Goal: Task Accomplishment & Management: Complete application form

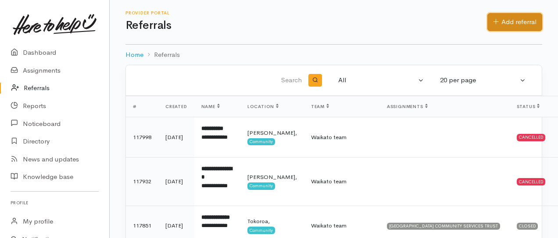
click at [520, 19] on link "Add referral" at bounding box center [514, 22] width 55 height 18
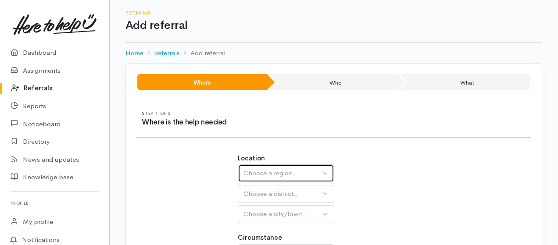
click at [285, 174] on div "Choose a region..." at bounding box center [281, 173] width 77 height 10
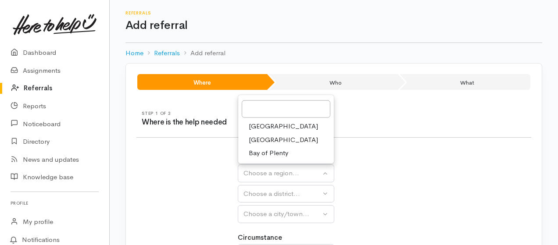
click at [266, 136] on span "[GEOGRAPHIC_DATA]" at bounding box center [283, 140] width 69 height 10
select select "3"
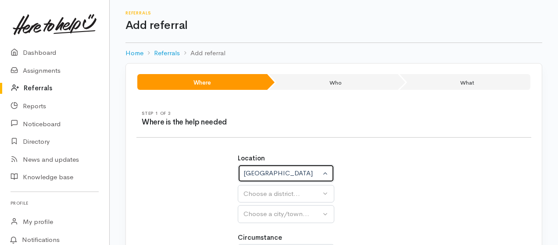
select select
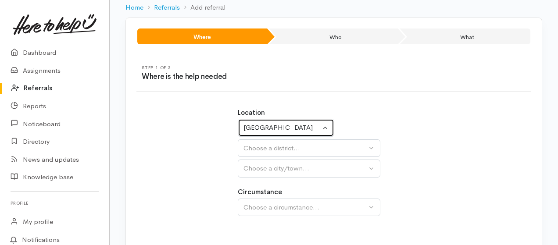
scroll to position [58, 0]
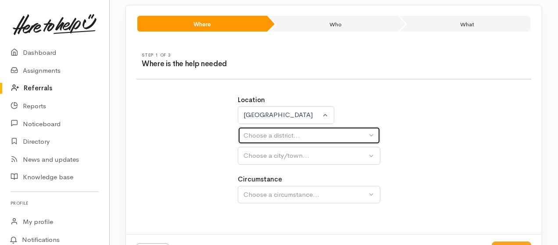
click at [311, 135] on div "Choose a district..." at bounding box center [304, 136] width 123 height 10
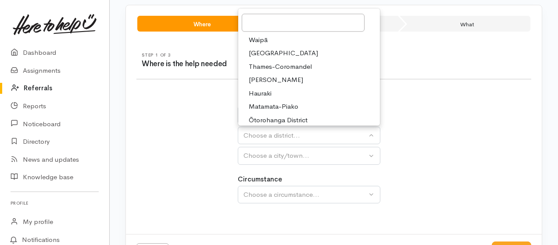
click at [279, 53] on span "[GEOGRAPHIC_DATA]" at bounding box center [283, 53] width 69 height 10
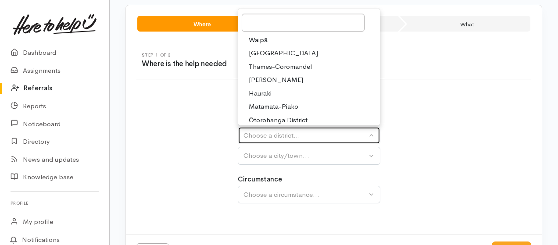
select select "2"
select select
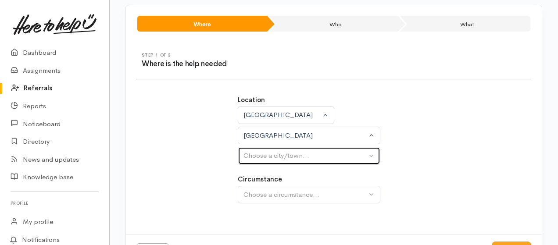
click at [310, 160] on button "Choose a city/town..." at bounding box center [309, 156] width 142 height 18
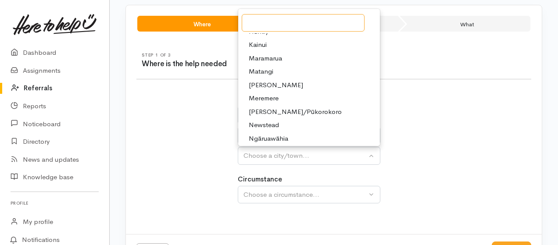
scroll to position [117, 0]
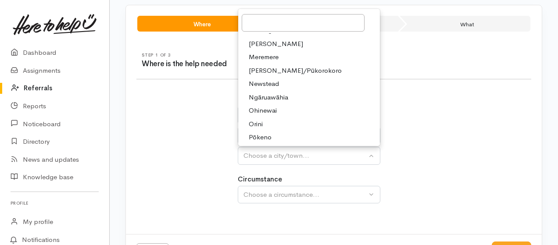
click at [281, 97] on span "Ngāruawāhia" at bounding box center [268, 98] width 39 height 10
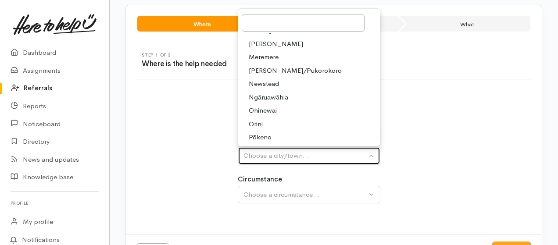
select select "116"
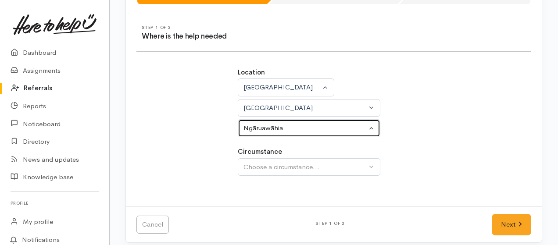
scroll to position [92, 0]
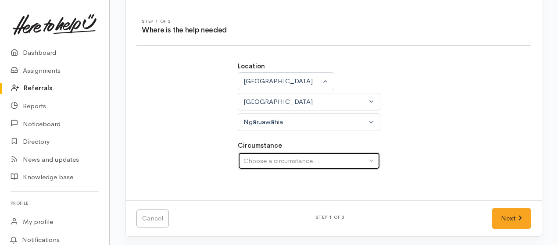
click at [295, 161] on div "Choose a circumstance..." at bounding box center [304, 161] width 123 height 10
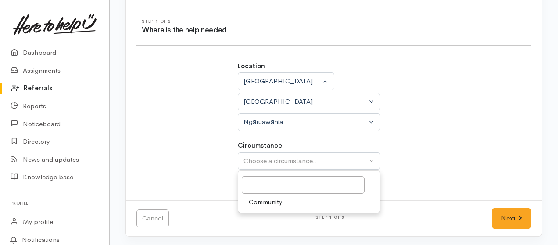
click at [275, 201] on span "Community" at bounding box center [265, 202] width 33 height 10
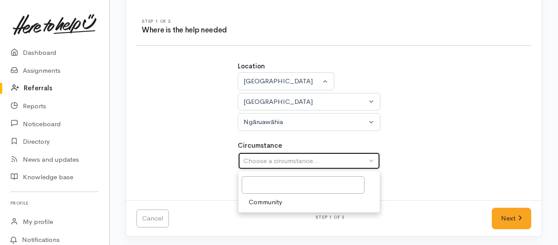
select select "2"
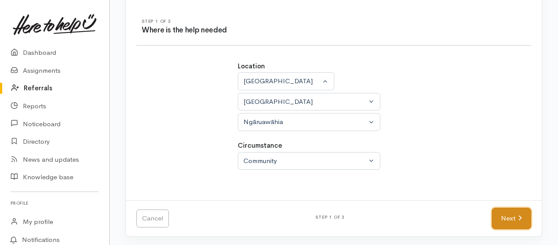
click at [498, 220] on link "Next" at bounding box center [510, 218] width 39 height 21
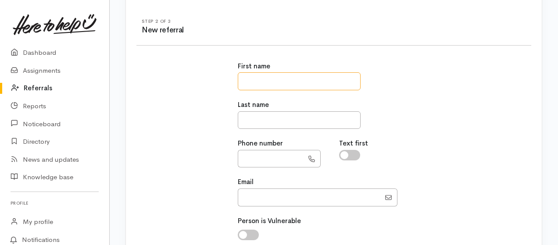
click at [294, 80] on input "text" at bounding box center [299, 81] width 123 height 18
type input "*****"
click at [262, 115] on input "text" at bounding box center [299, 120] width 123 height 18
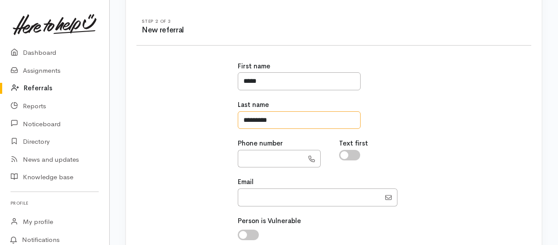
type input "*********"
click at [346, 156] on input "checkbox" at bounding box center [349, 155] width 21 height 11
checkbox input "true"
click at [276, 155] on input "text" at bounding box center [271, 159] width 66 height 18
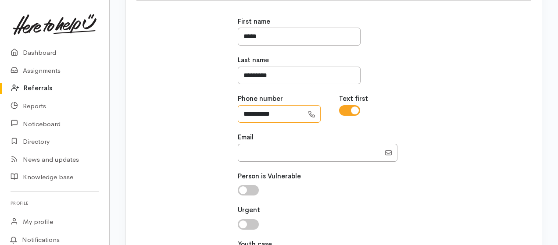
scroll to position [150, 0]
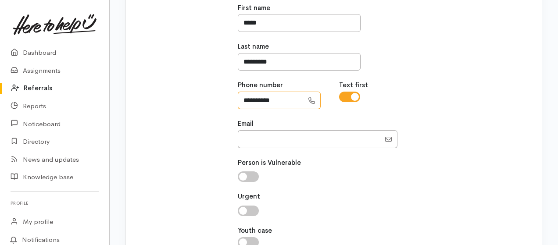
type input "**********"
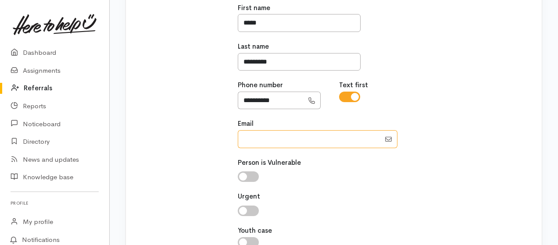
click at [289, 137] on input "Email" at bounding box center [309, 139] width 142 height 18
